Goal: Task Accomplishment & Management: Manage account settings

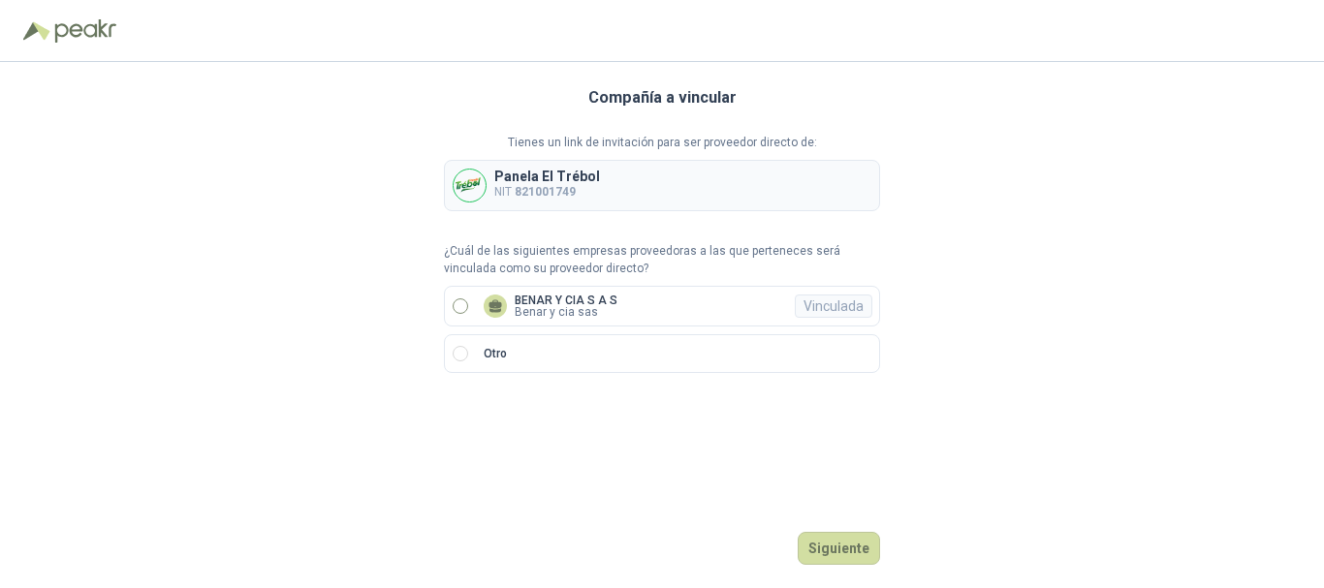
click at [587, 323] on label "BENAR Y CIA S A S Benar y cia sas Vinculada" at bounding box center [662, 306] width 436 height 41
click at [860, 545] on button "Ingresar" at bounding box center [841, 548] width 77 height 33
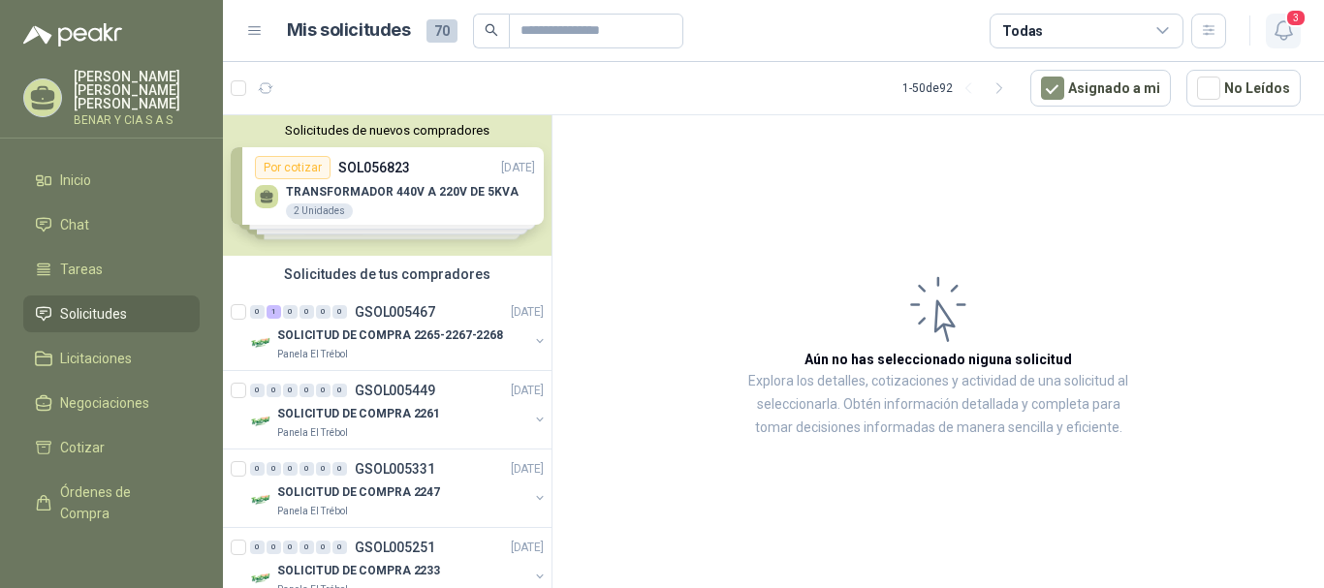
click at [1280, 26] on icon "button" at bounding box center [1283, 30] width 24 height 24
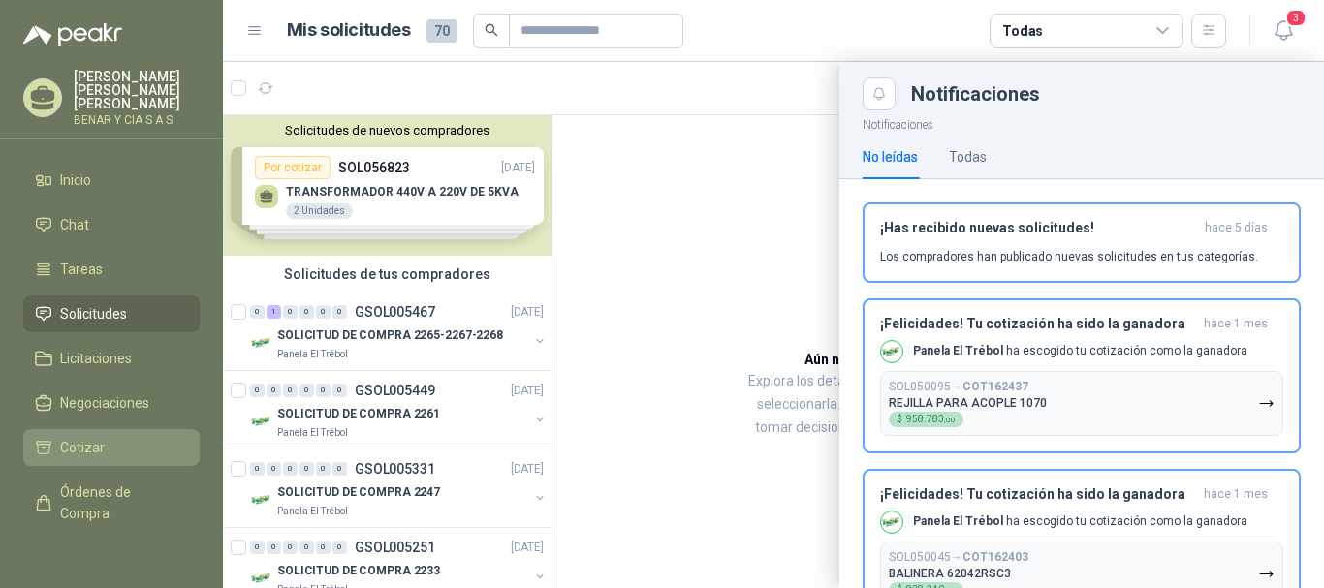
scroll to position [140, 0]
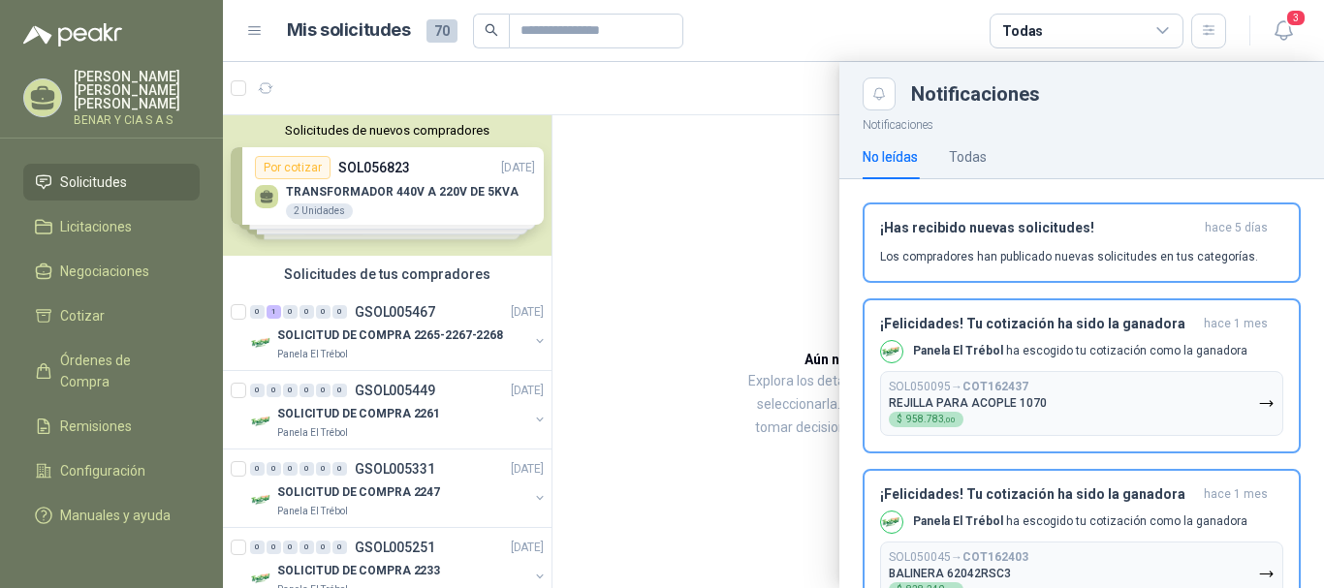
click at [258, 40] on div "Mis solicitudes 70 Todas" at bounding box center [736, 31] width 980 height 35
click at [255, 33] on icon at bounding box center [254, 30] width 17 height 17
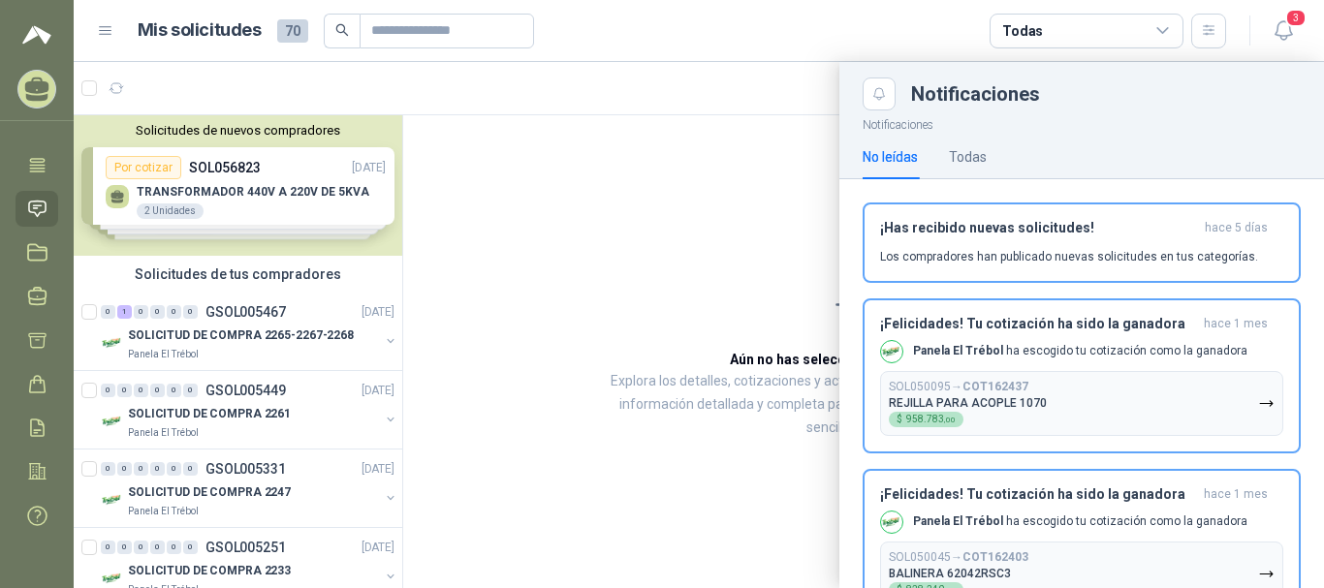
click at [1305, 37] on header "Mis solicitudes 70 Todas 3" at bounding box center [699, 31] width 1250 height 62
click at [1291, 32] on icon "button" at bounding box center [1283, 30] width 24 height 24
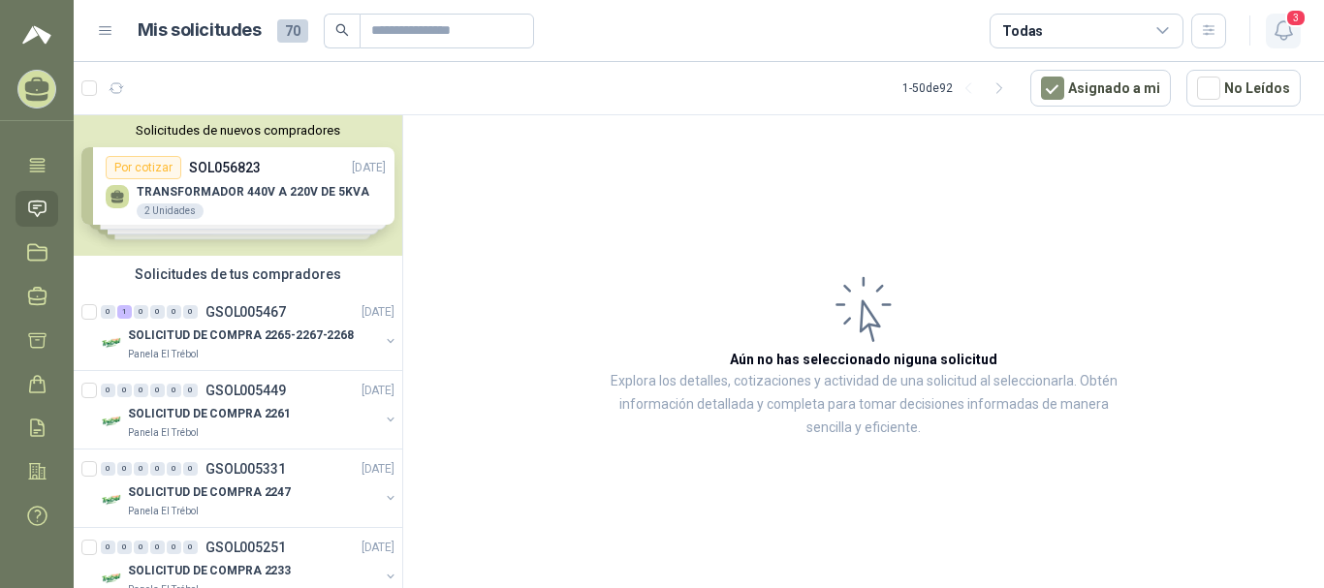
click at [1279, 35] on icon "button" at bounding box center [1282, 30] width 16 height 18
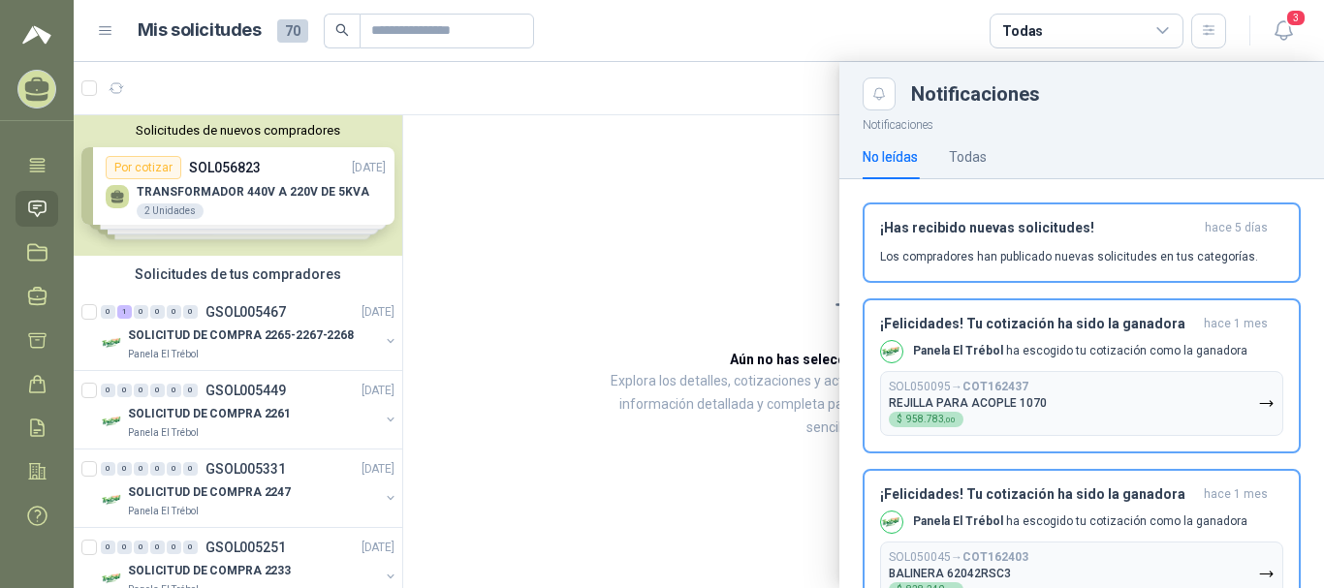
click at [524, 128] on div at bounding box center [699, 325] width 1250 height 526
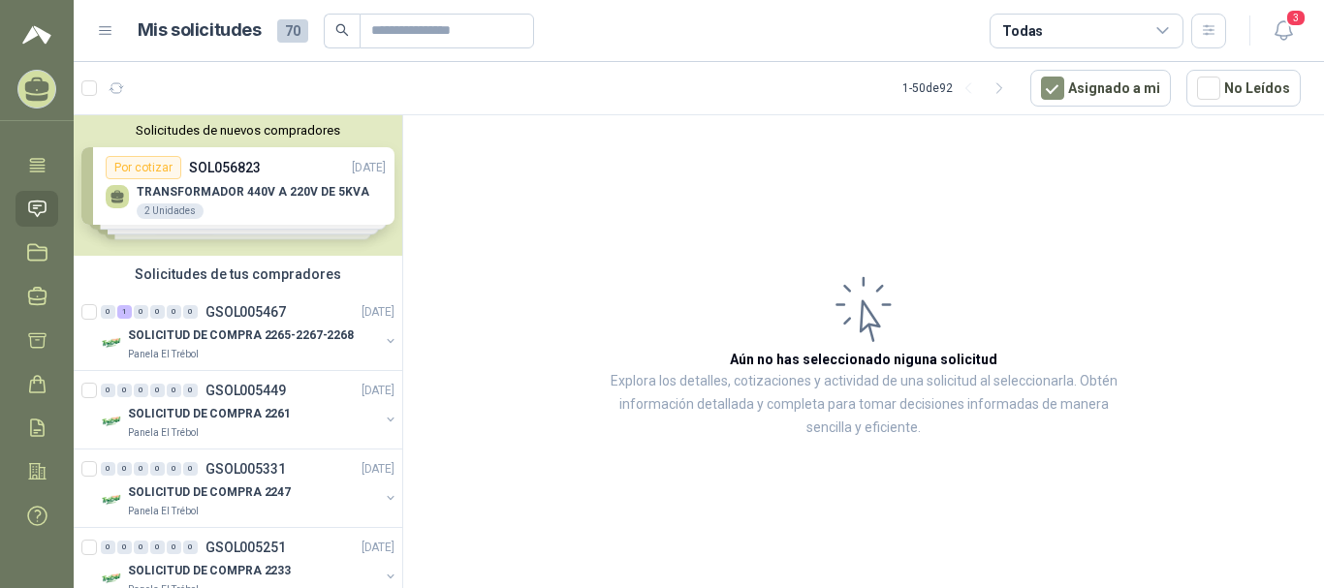
click at [112, 17] on div "Mis solicitudes 70 Todas" at bounding box center [661, 31] width 1129 height 35
click at [105, 29] on icon at bounding box center [105, 30] width 17 height 17
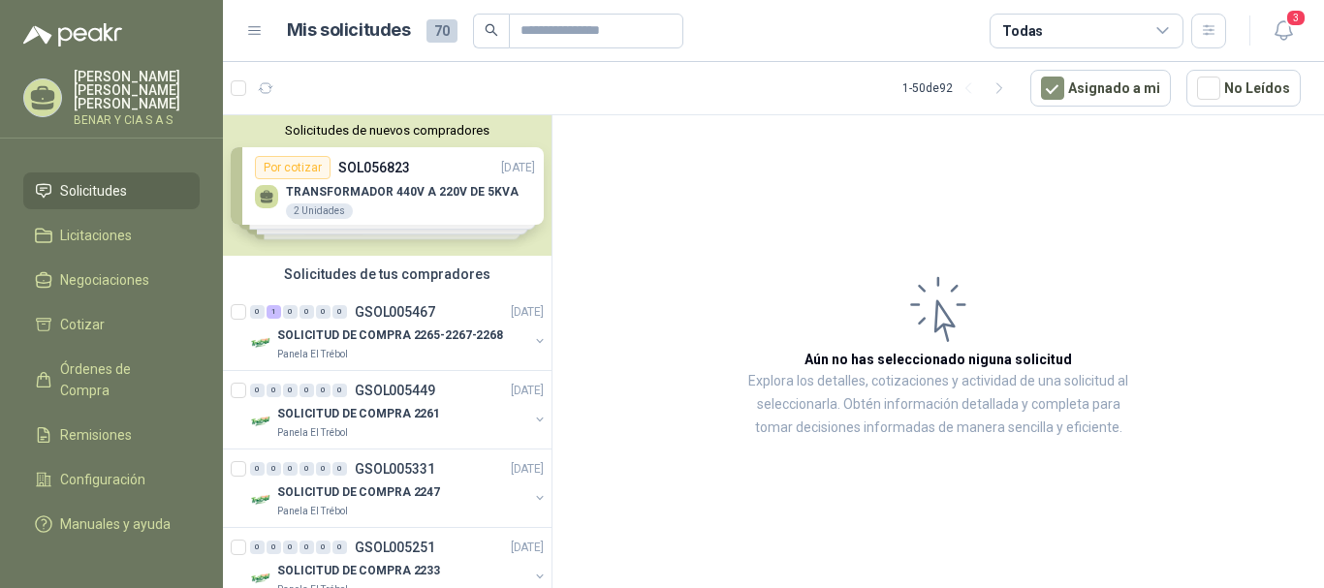
scroll to position [140, 0]
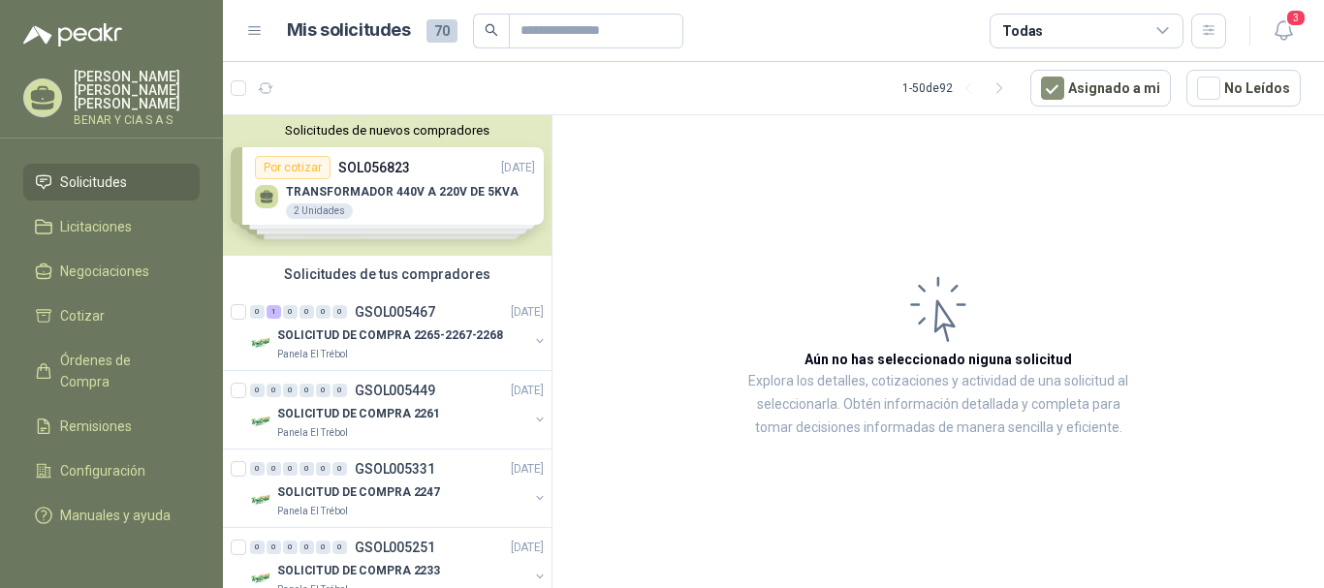
click at [126, 96] on p "[PERSON_NAME] [PERSON_NAME]" at bounding box center [137, 90] width 126 height 41
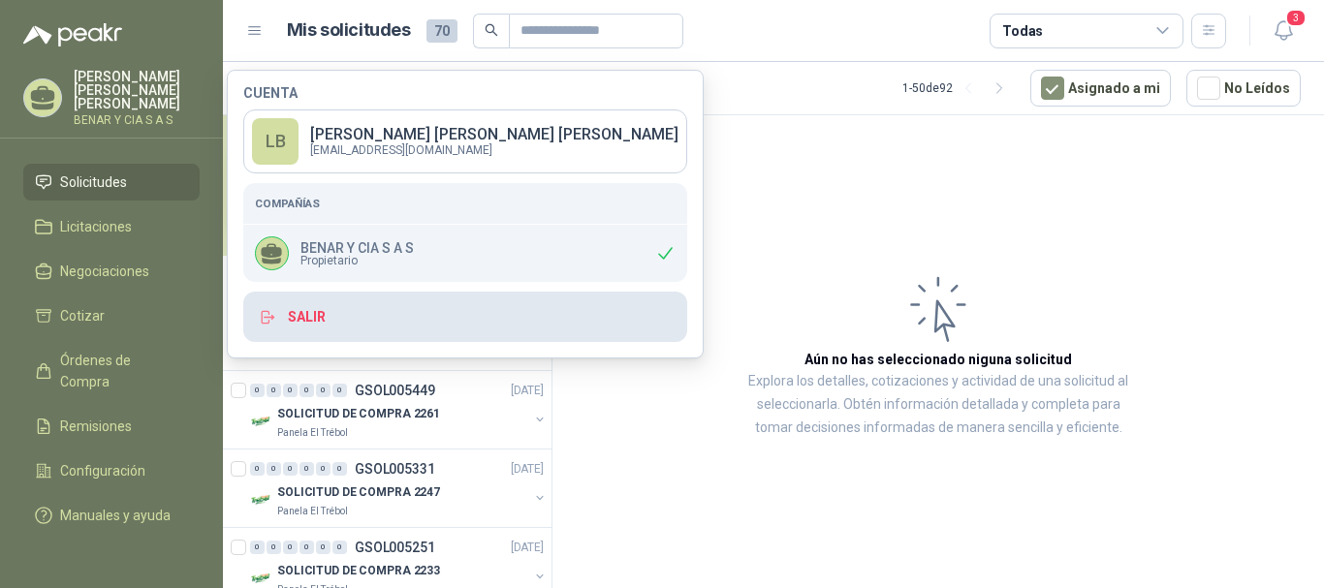
click at [342, 322] on button "Salir" at bounding box center [465, 317] width 444 height 50
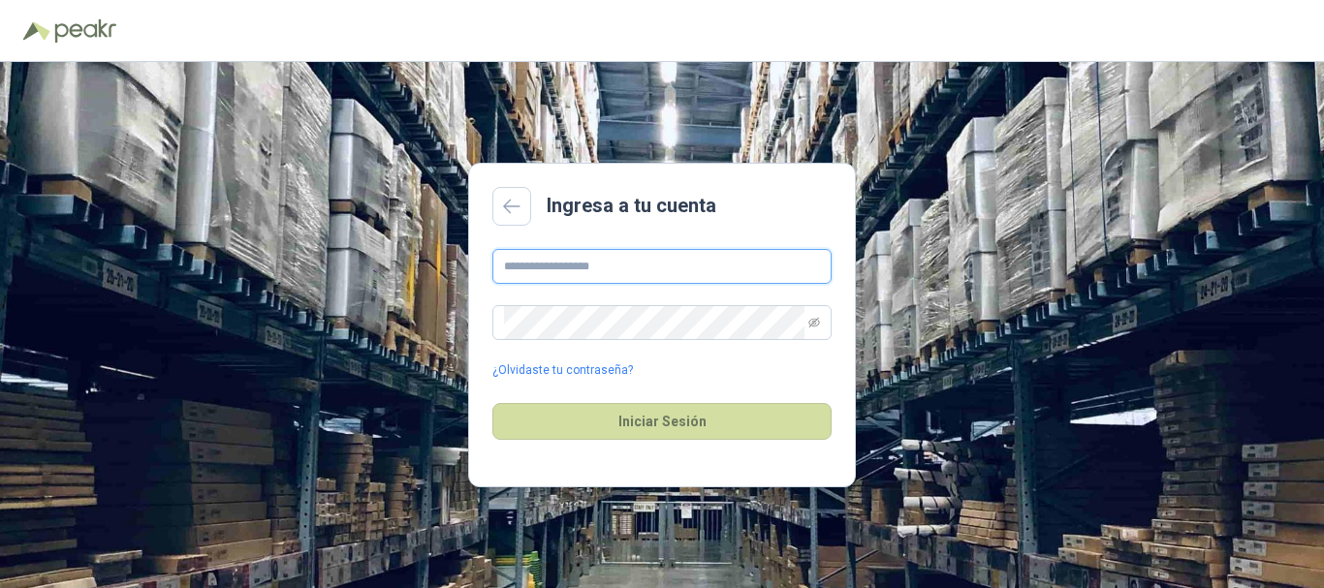
type input "**********"
